Goal: Find specific page/section: Find specific page/section

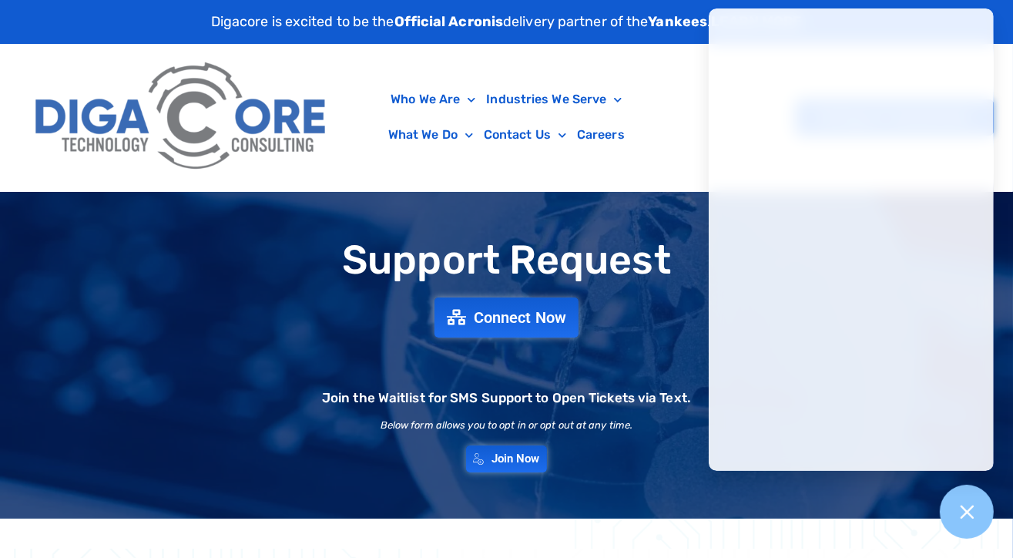
click at [223, 126] on img at bounding box center [182, 118] width 310 height 132
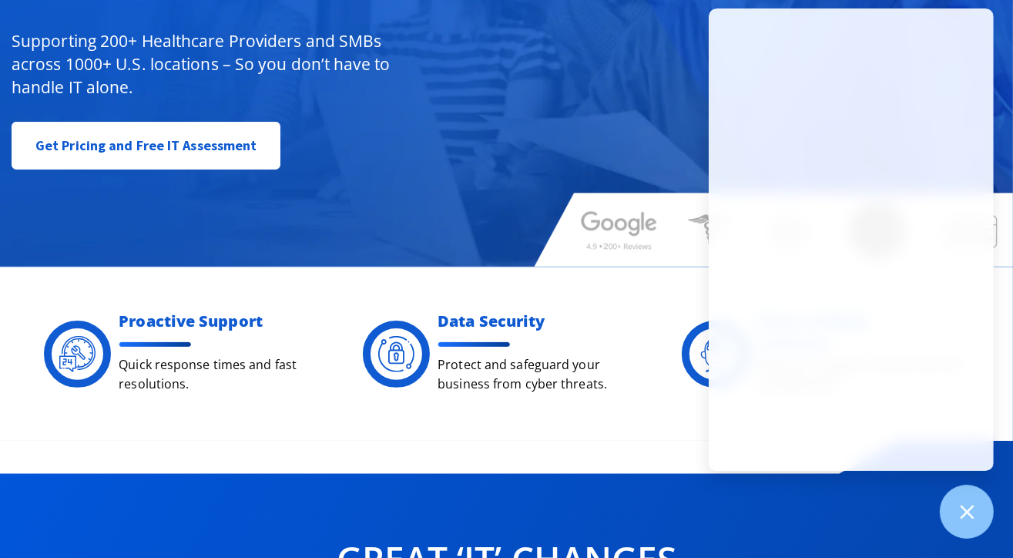
scroll to position [231, 0]
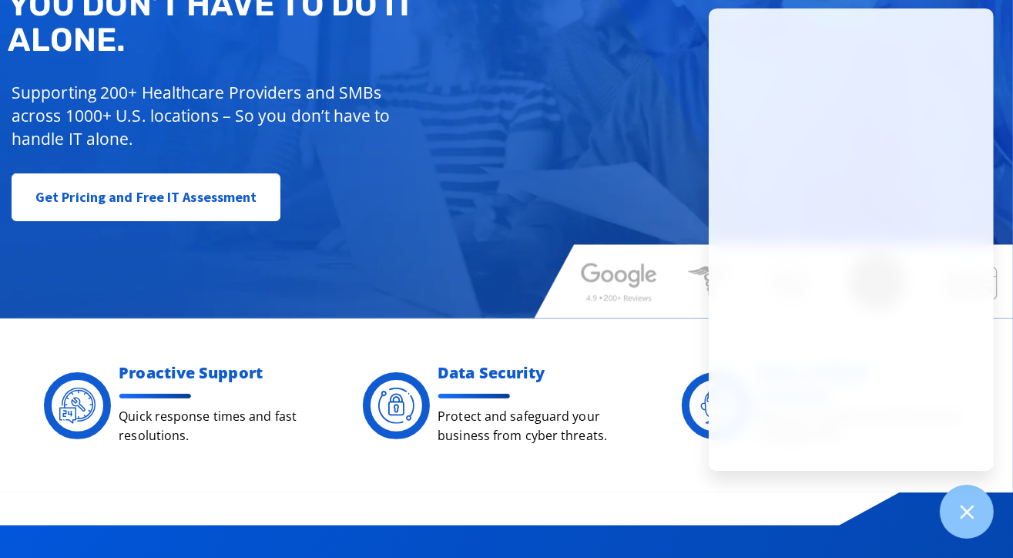
click at [515, 113] on div "Managed IT, done better. You don’t have to do IT alone. Supporting 200+ Healthc…" at bounding box center [262, 79] width 525 height 297
click at [573, 73] on div "Managed IT, done better. You don’t have to do IT alone. Supporting 200+ Healthc…" at bounding box center [506, 61] width 1013 height 513
click at [522, 127] on div "Managed IT, done better. You don’t have to do IT alone. Supporting 200+ Healthc…" at bounding box center [262, 79] width 525 height 297
click at [542, 156] on div "Managed IT, done better. You don’t have to do IT alone. Supporting 200+ Healthc…" at bounding box center [506, 61] width 1013 height 513
